Goal: Obtain resource: Download file/media

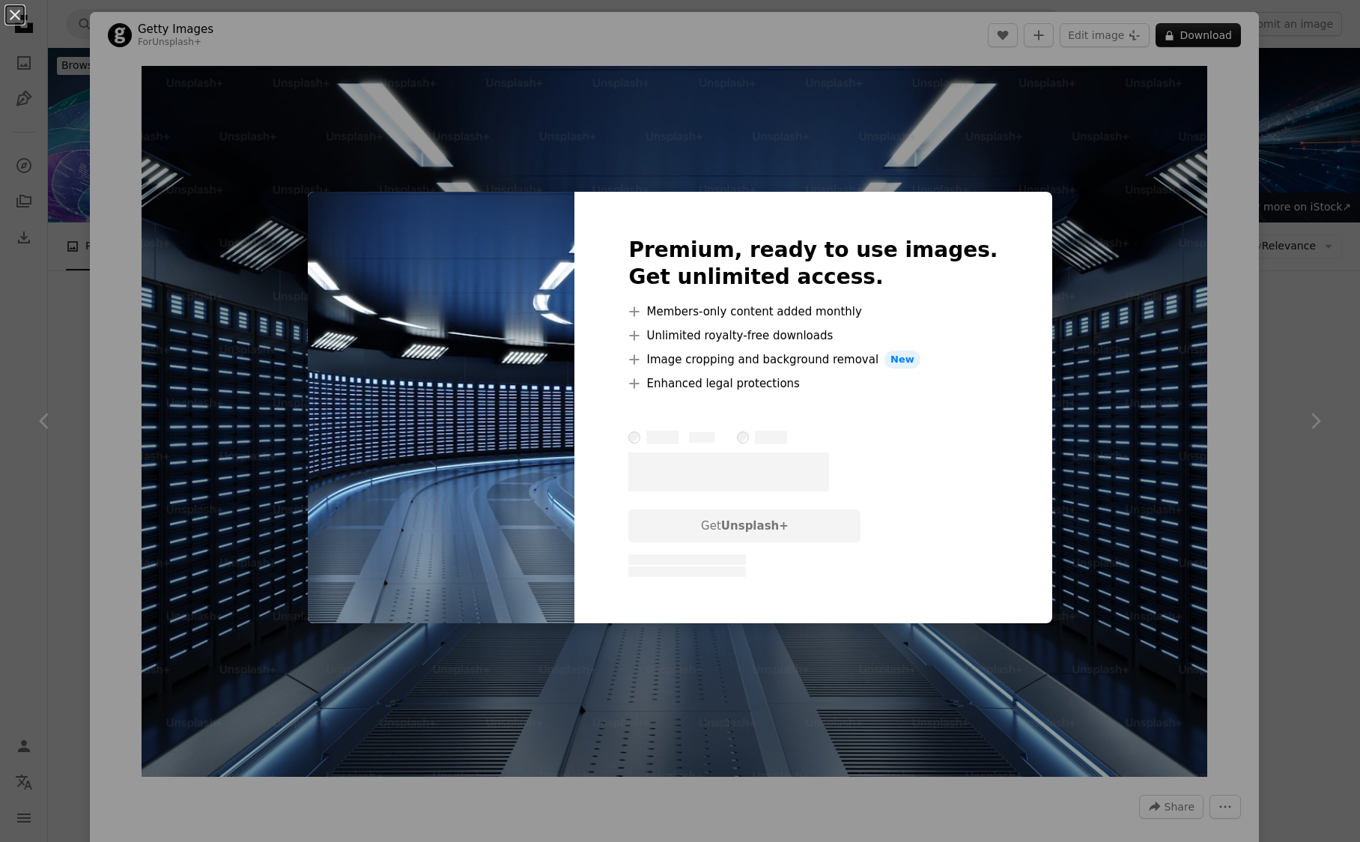
scroll to position [633, 0]
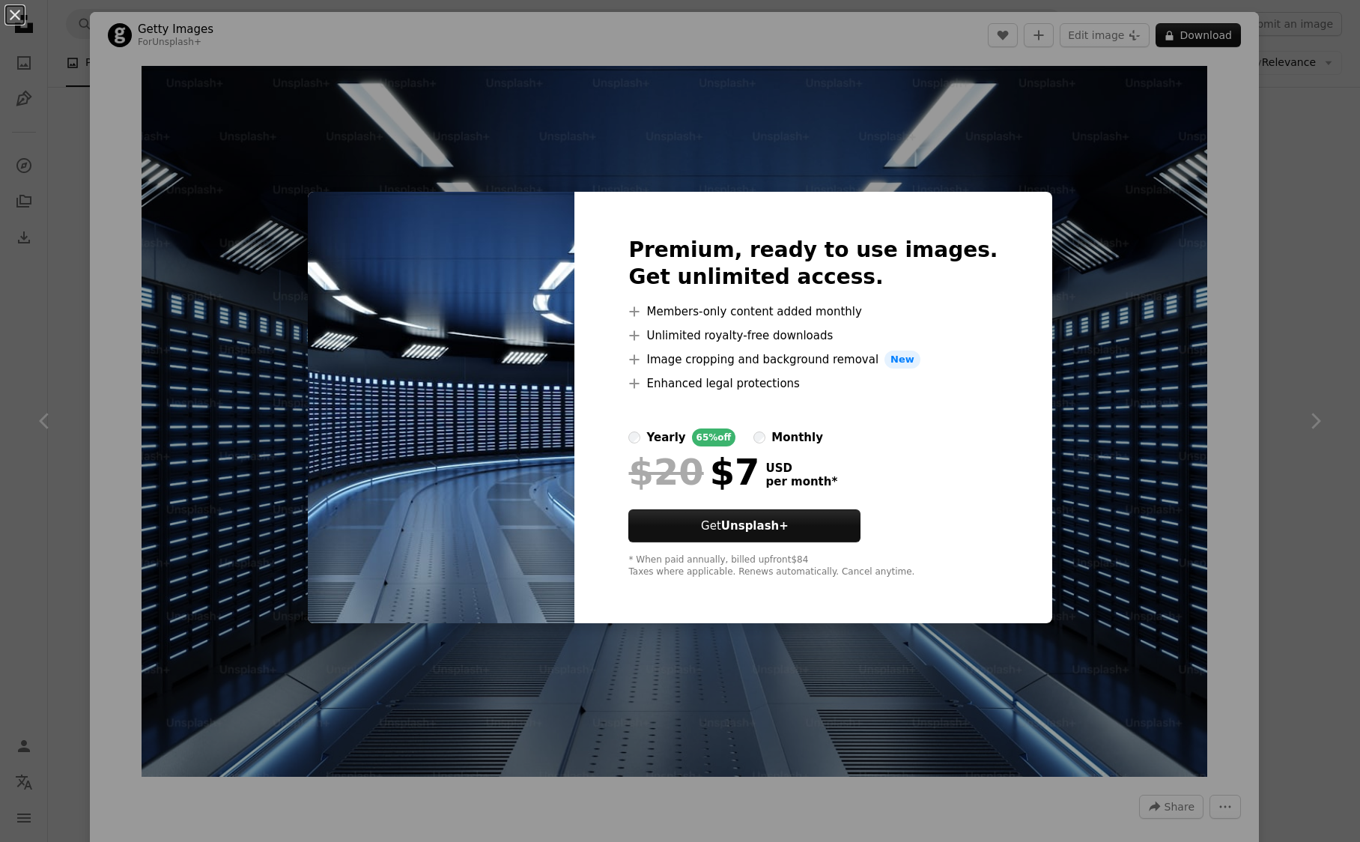
click at [681, 162] on div "An X shape Premium, ready to use images. Get unlimited access. A plus sign Memb…" at bounding box center [680, 421] width 1360 height 842
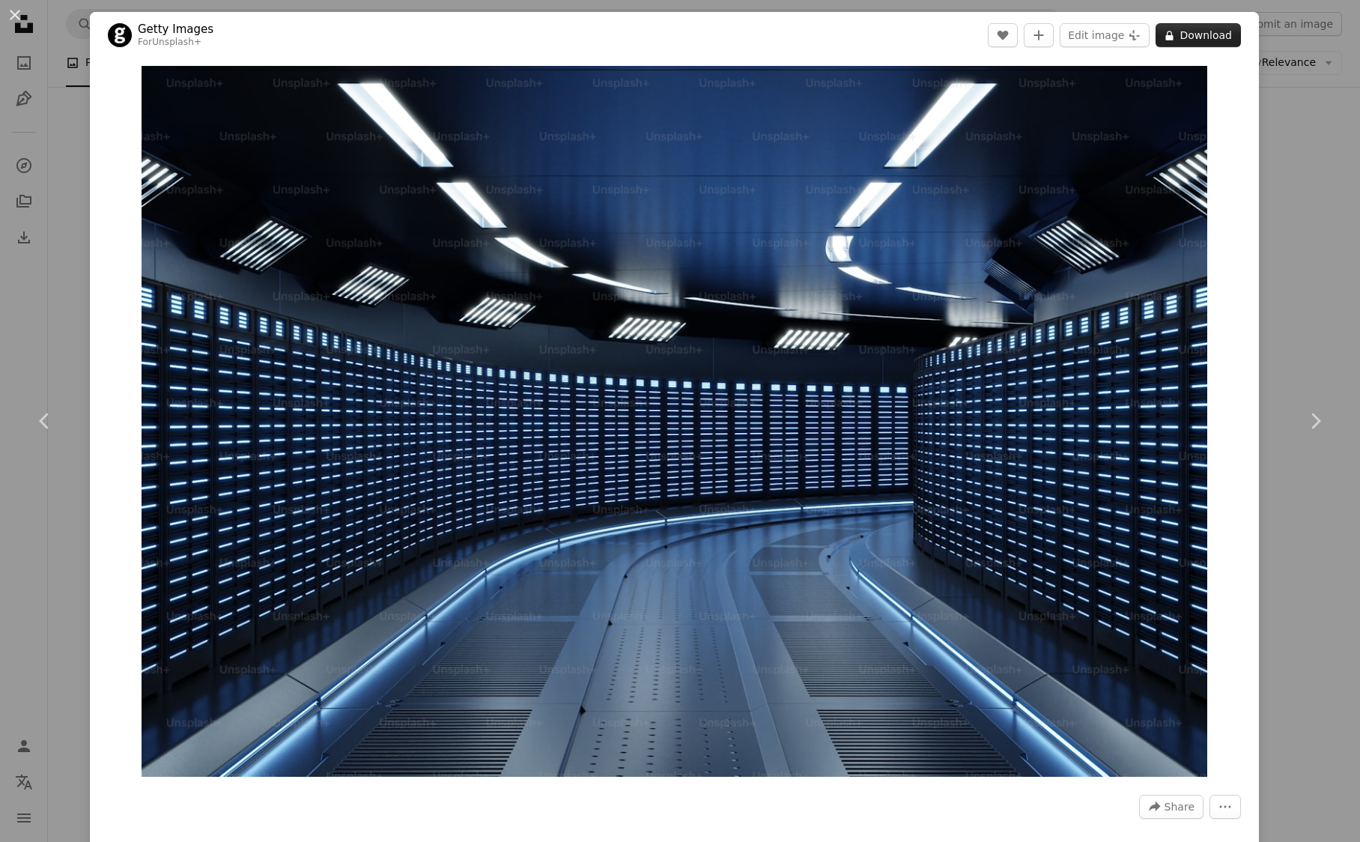
click at [1211, 28] on button "A lock Download" at bounding box center [1197, 35] width 85 height 24
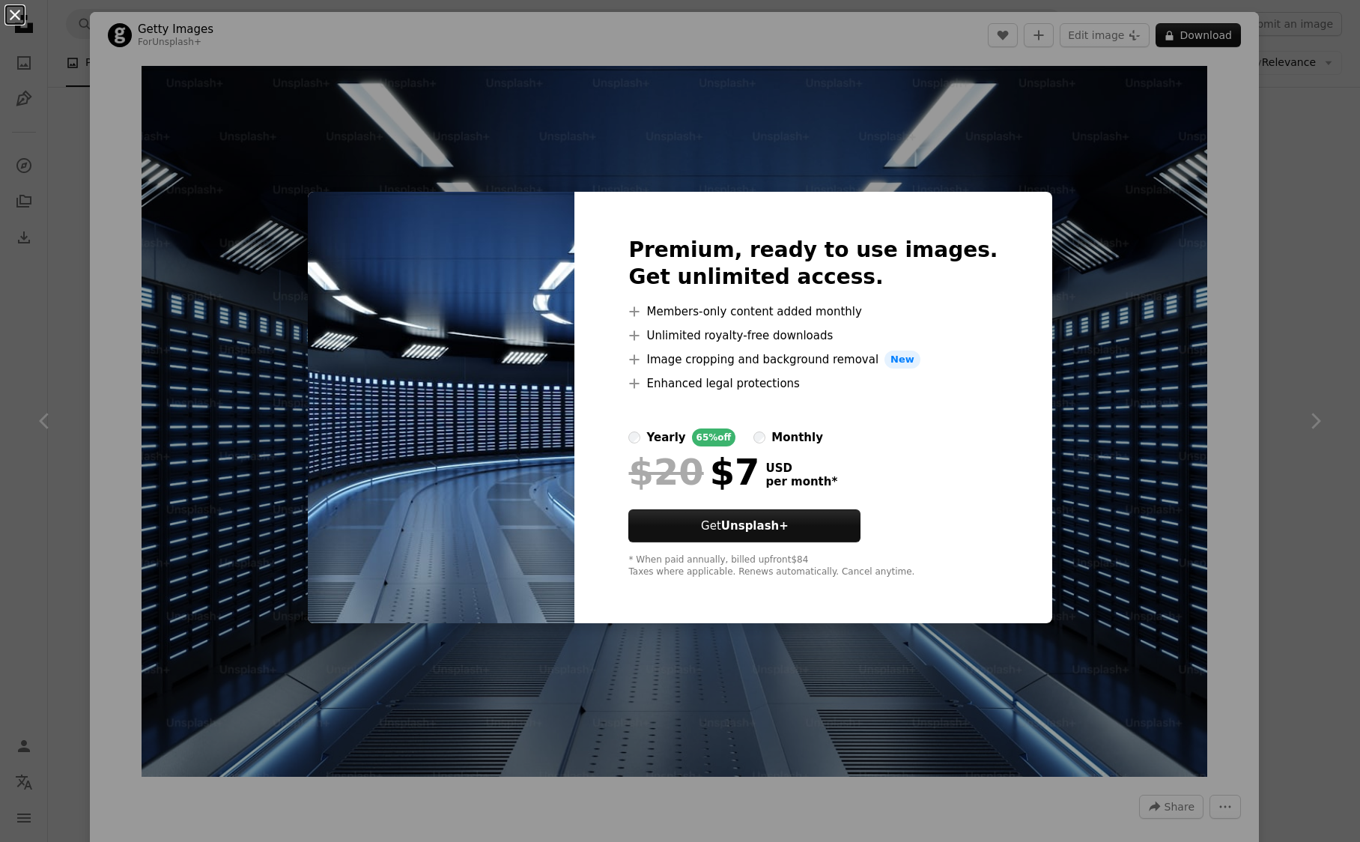
click at [21, 6] on button "An X shape" at bounding box center [15, 15] width 18 height 18
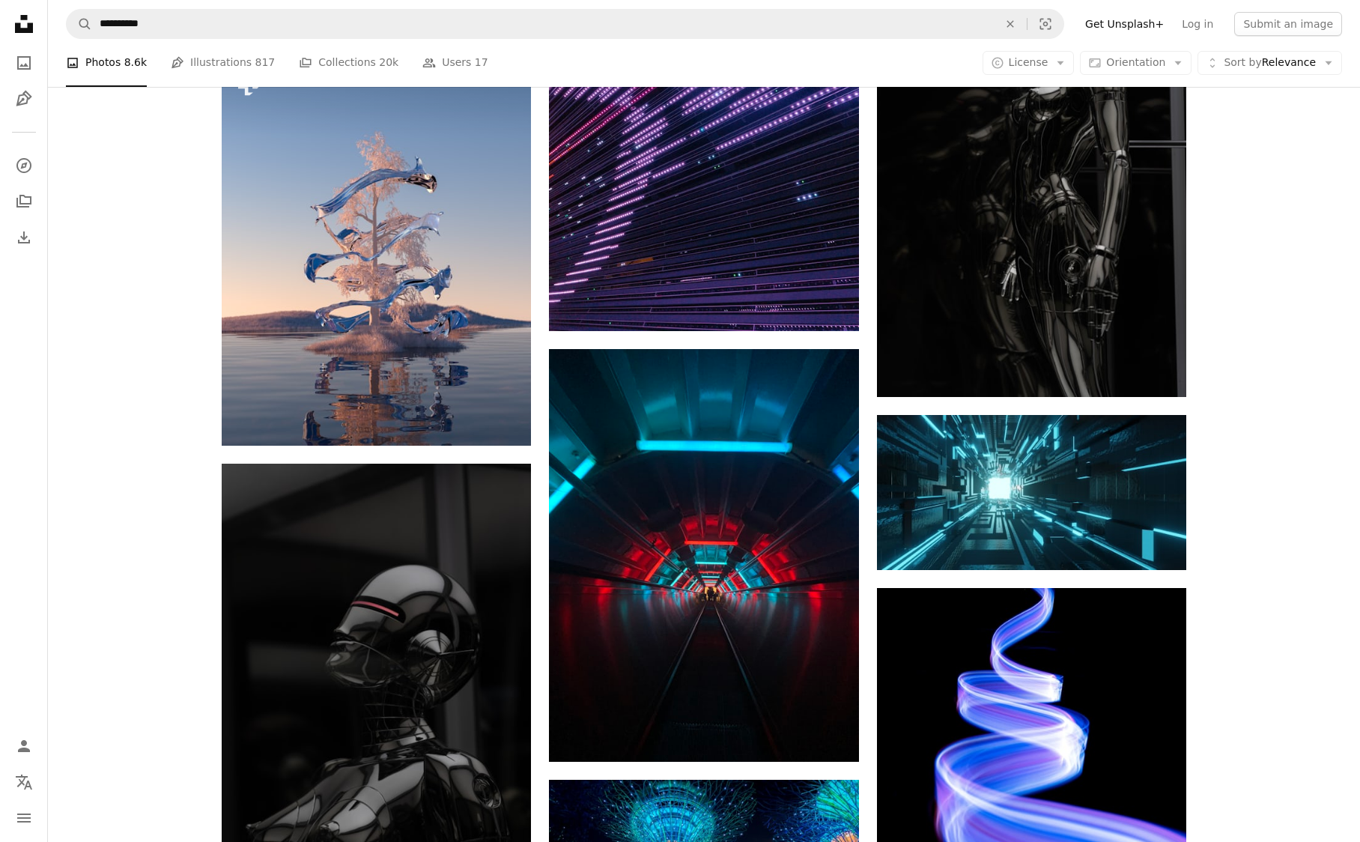
scroll to position [1343, 0]
